Goal: Obtain resource: Obtain resource

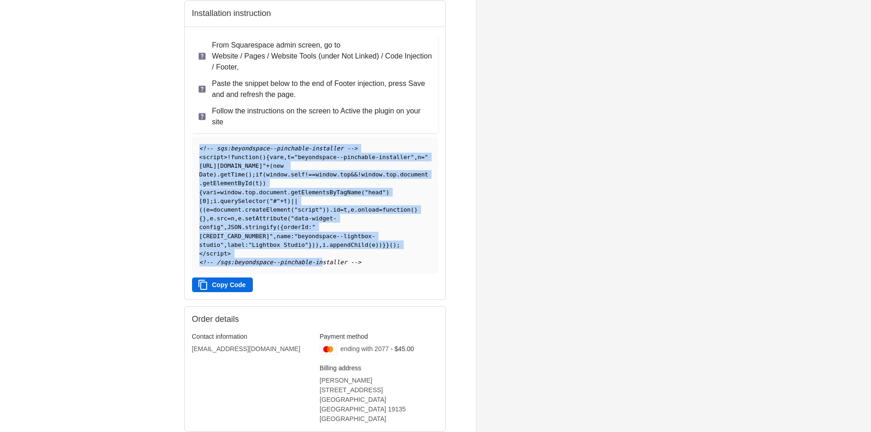
scroll to position [219, 0]
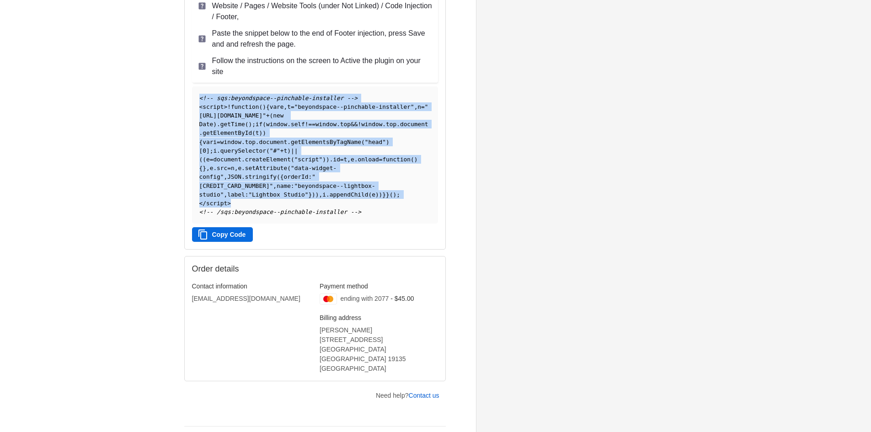
drag, startPoint x: 199, startPoint y: 181, endPoint x: 371, endPoint y: 198, distance: 172.2
click at [371, 198] on pre "<!-- sqs:beyondspace--pinchable-installer --> < script > ! function ( ) { var e…" at bounding box center [315, 155] width 246 height 138
click at [234, 227] on button "Copy Code" at bounding box center [222, 234] width 61 height 15
